Goal: Find specific page/section: Find specific page/section

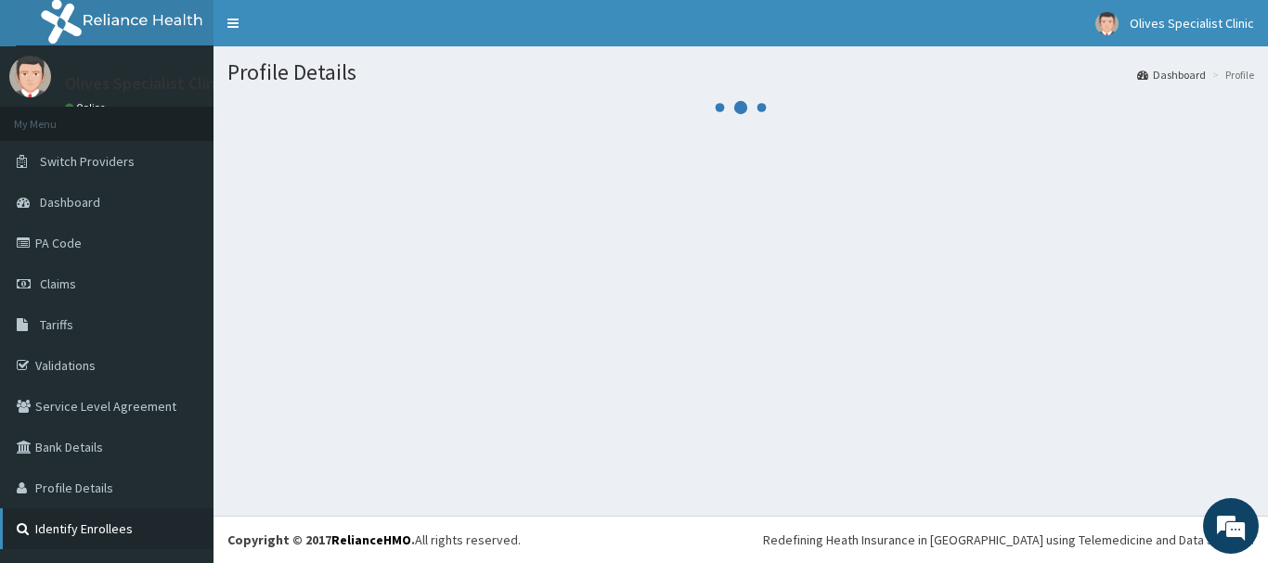
click at [95, 526] on link "Identify Enrollees" at bounding box center [106, 529] width 213 height 41
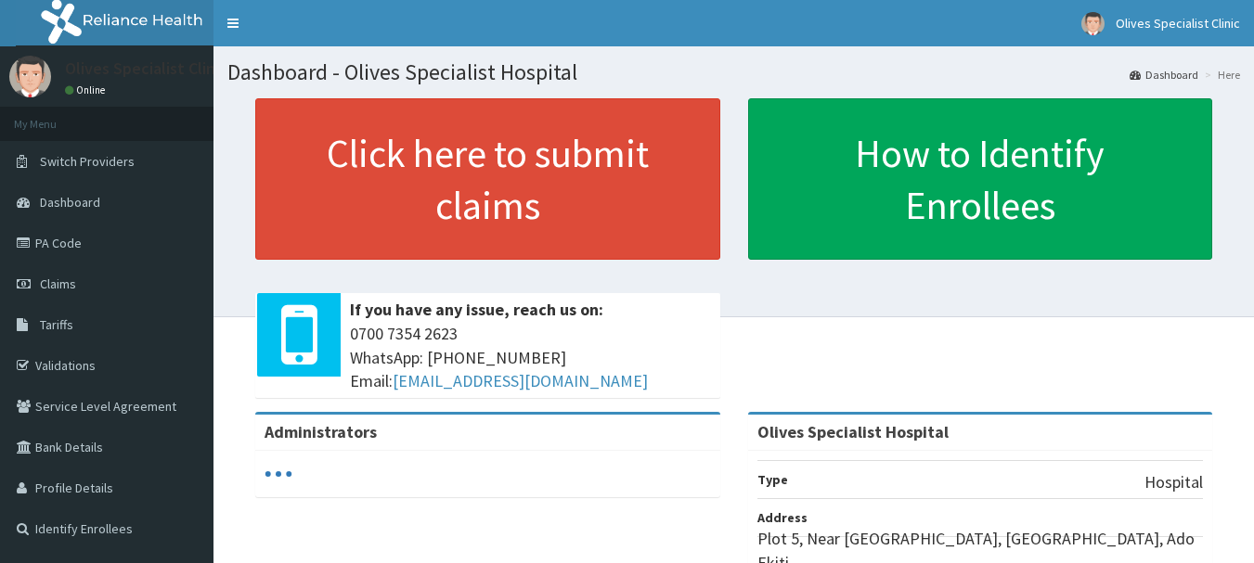
click at [751, 368] on div "Click here to submit claims If you have any issue, reach us on: [PHONE_NUMBER] …" at bounding box center [733, 255] width 1012 height 314
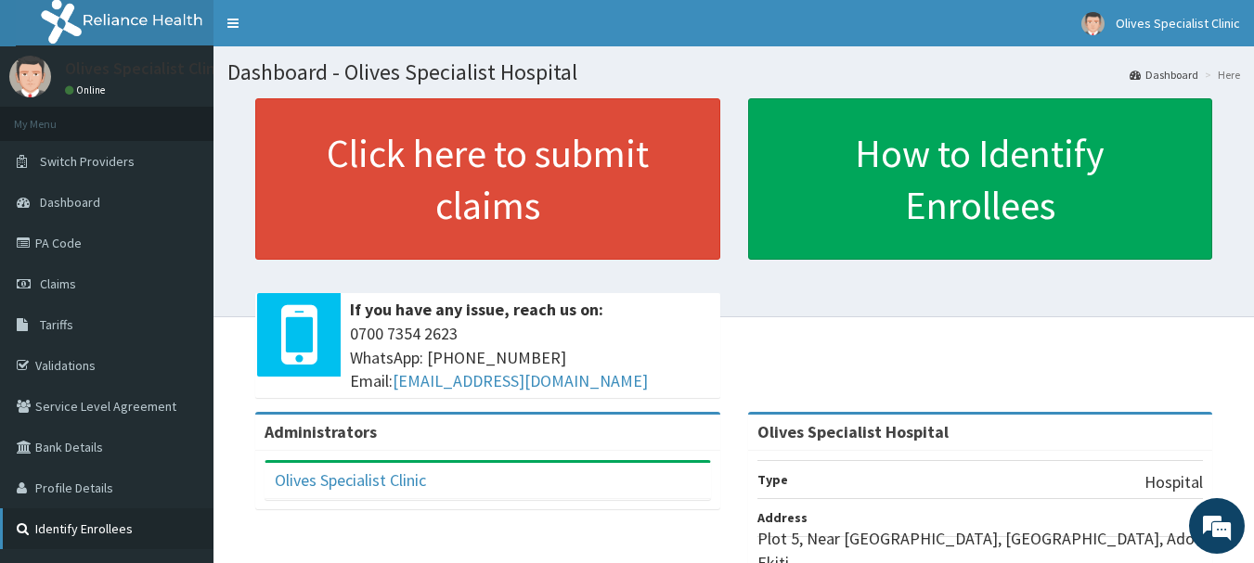
click at [89, 532] on link "Identify Enrollees" at bounding box center [106, 529] width 213 height 41
